Goal: Task Accomplishment & Management: Manage account settings

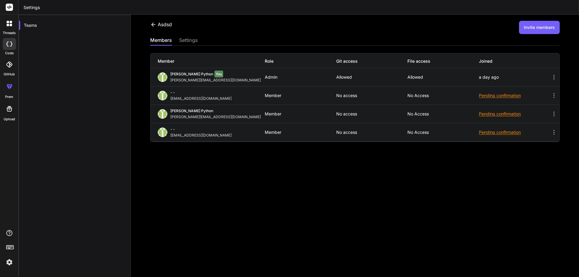
click at [550, 115] on icon at bounding box center [553, 113] width 7 height 7
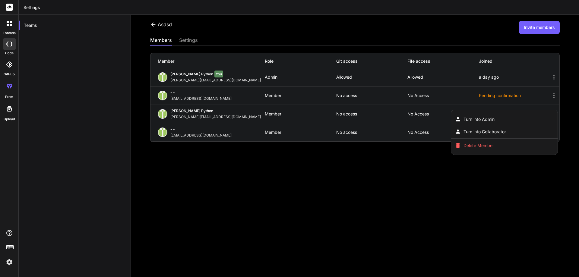
click at [371, 166] on div at bounding box center [289, 138] width 579 height 277
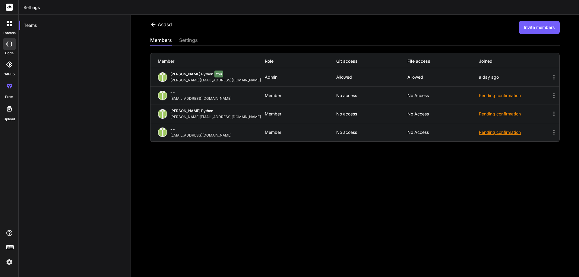
click at [550, 115] on icon at bounding box center [553, 113] width 7 height 7
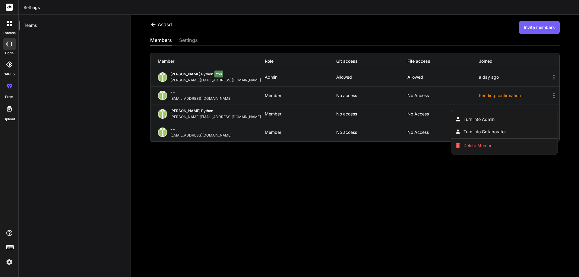
click at [353, 159] on div at bounding box center [289, 138] width 579 height 277
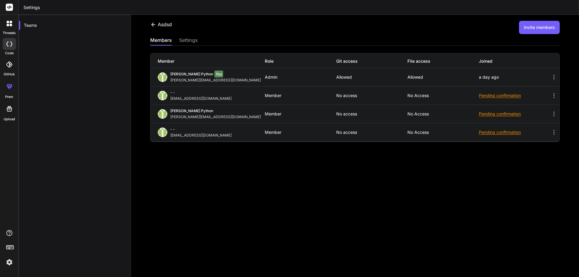
click at [494, 115] on div "Pending confirmation" at bounding box center [514, 114] width 71 height 6
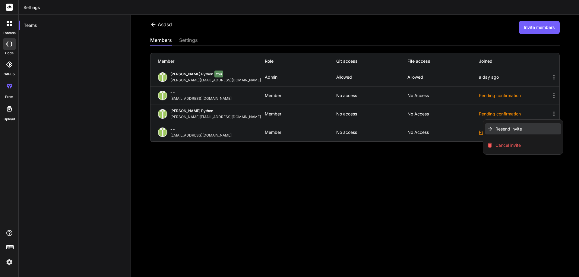
click at [501, 128] on span "Resend invite" at bounding box center [508, 129] width 27 height 6
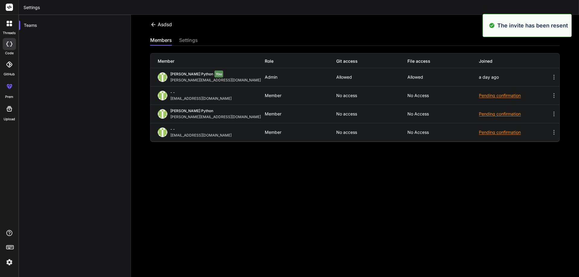
click at [494, 97] on div "Pending confirmation" at bounding box center [514, 96] width 71 height 6
click at [489, 108] on li "Resend invite" at bounding box center [523, 110] width 76 height 11
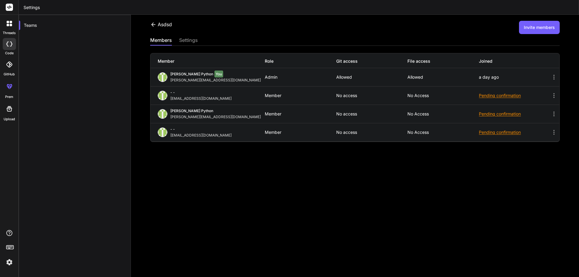
click at [488, 134] on div "Pending confirmation" at bounding box center [514, 132] width 71 height 6
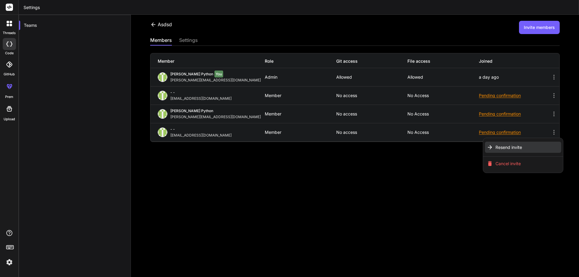
click at [490, 146] on li "Resend invite" at bounding box center [523, 147] width 76 height 11
